Goal: Information Seeking & Learning: Learn about a topic

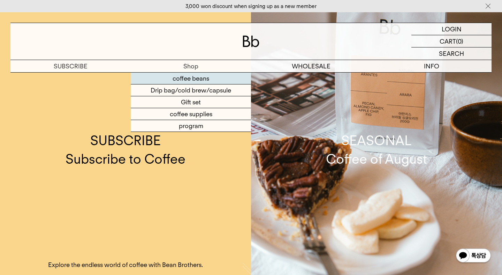
click at [200, 77] on font "coffee beans" at bounding box center [191, 78] width 37 height 7
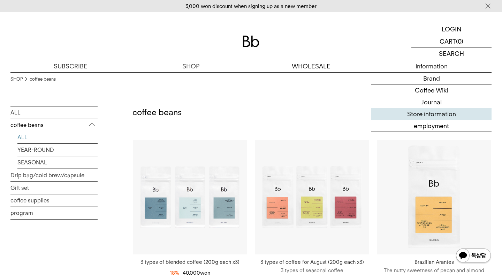
scroll to position [2, 0]
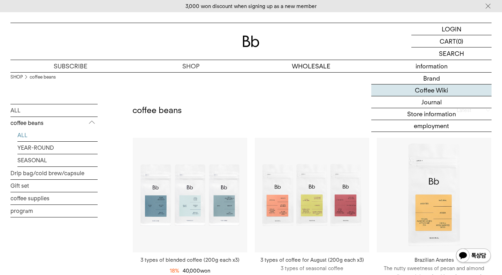
click at [417, 87] on font "Coffee Wiki" at bounding box center [431, 89] width 33 height 7
